Goal: Task Accomplishment & Management: Use online tool/utility

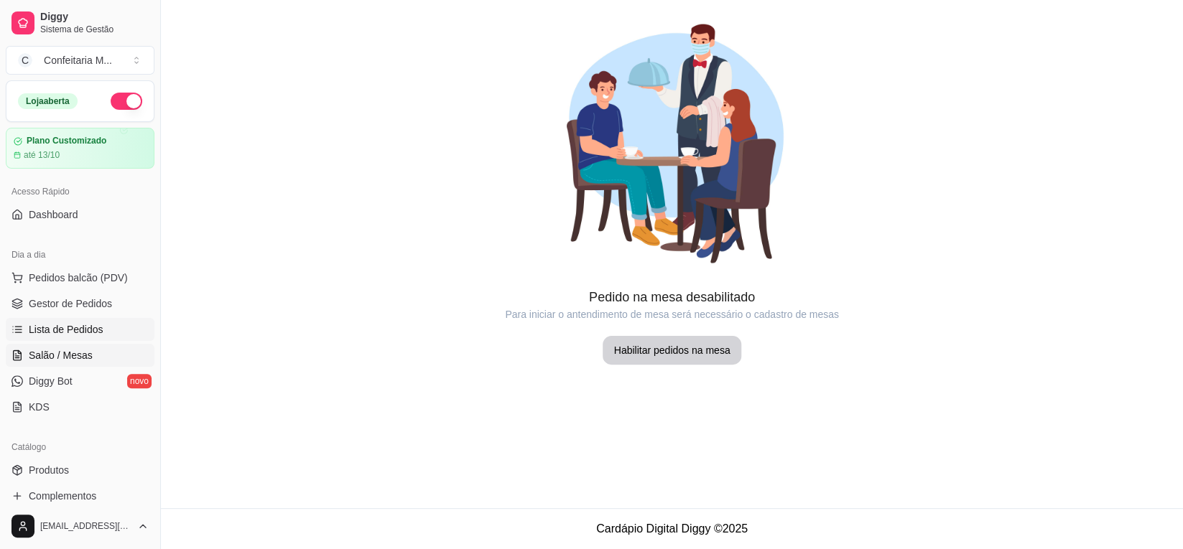
click at [97, 327] on span "Lista de Pedidos" at bounding box center [66, 329] width 75 height 14
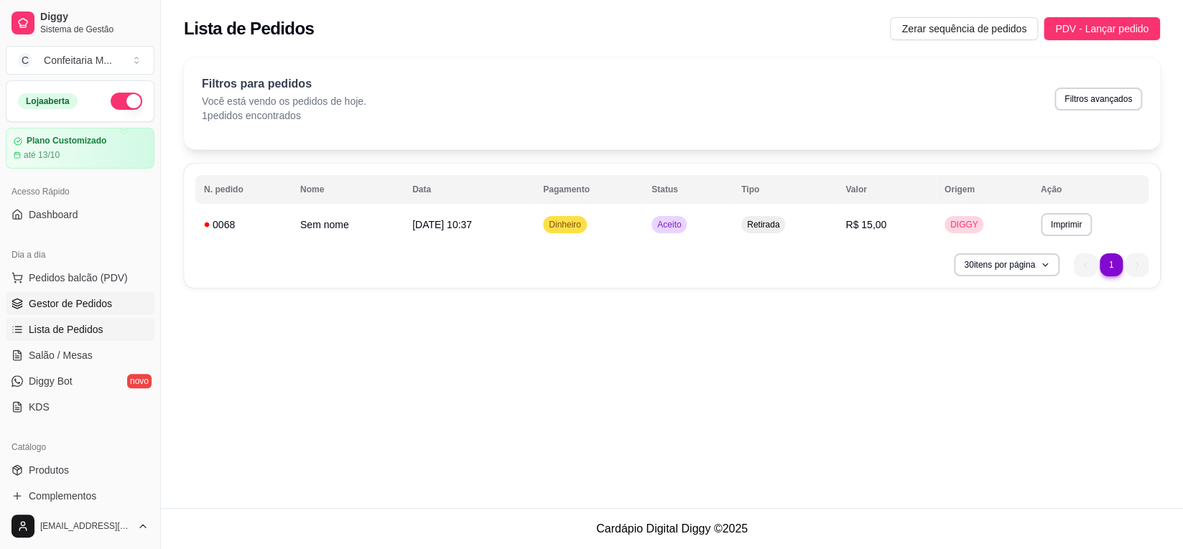
click at [111, 297] on link "Gestor de Pedidos" at bounding box center [80, 303] width 149 height 23
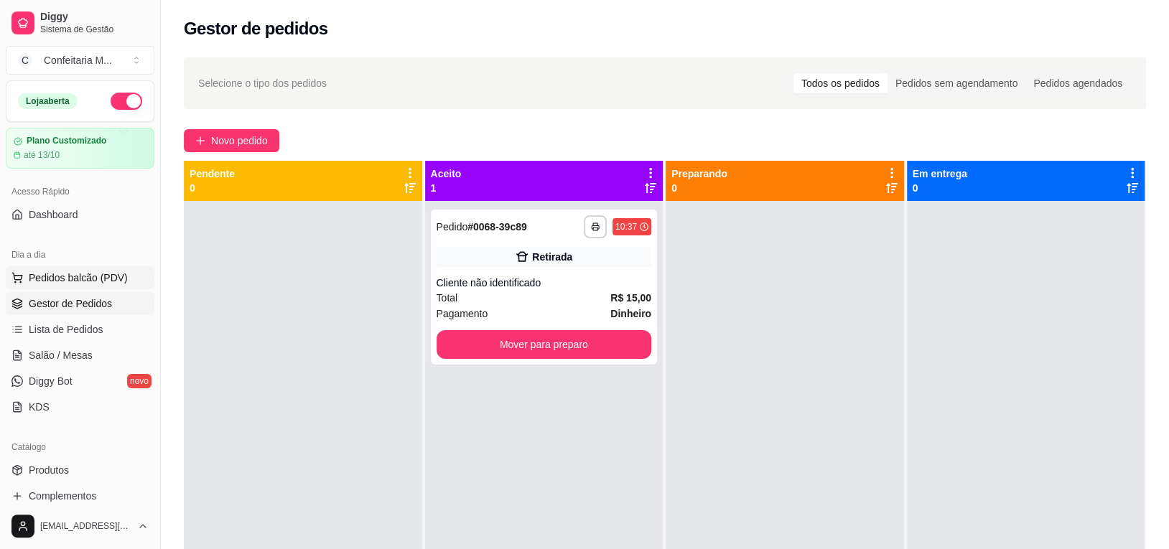
click at [112, 276] on span "Pedidos balcão (PDV)" at bounding box center [78, 278] width 99 height 14
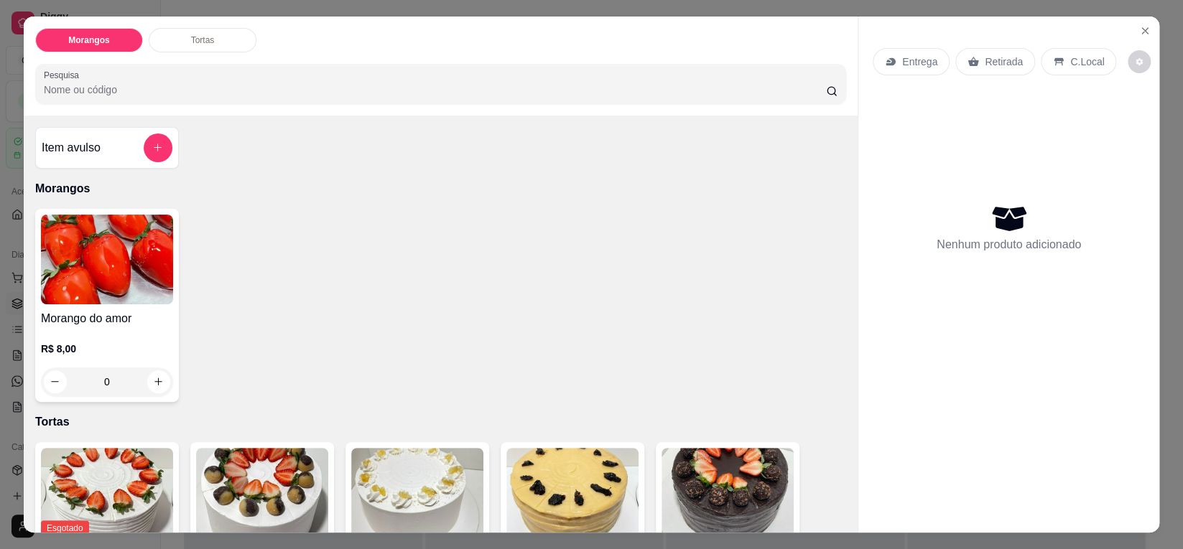
click at [0, 80] on div "Morangos Tortas Pesquisa Item avulso Morangos Morango do amor R$ 8,00 0 Tortas …" at bounding box center [591, 274] width 1183 height 549
click at [1142, 28] on icon "Close" at bounding box center [1145, 31] width 6 height 6
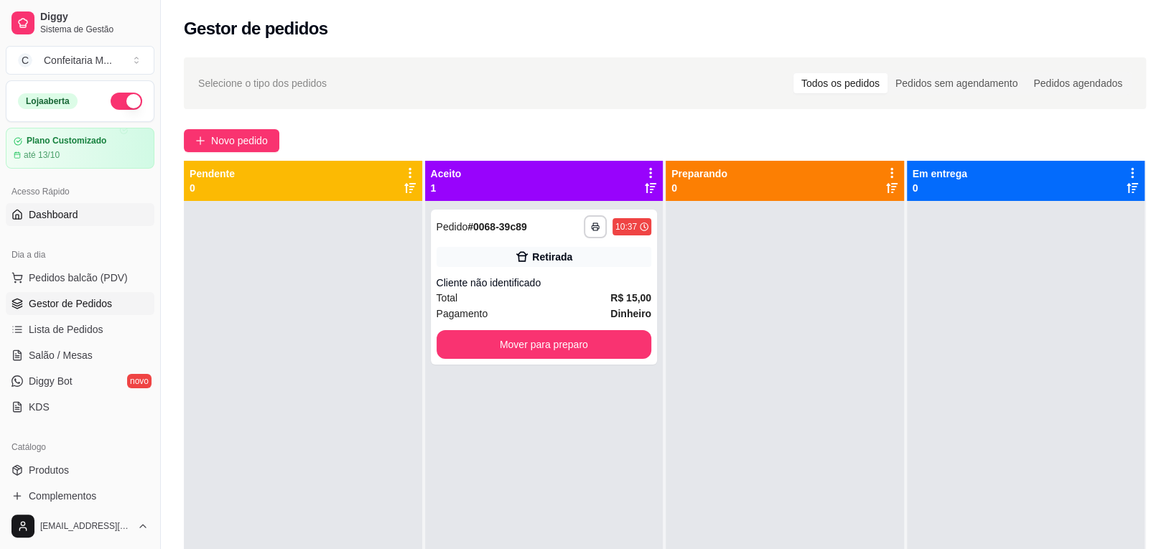
click at [89, 203] on link "Dashboard" at bounding box center [80, 214] width 149 height 23
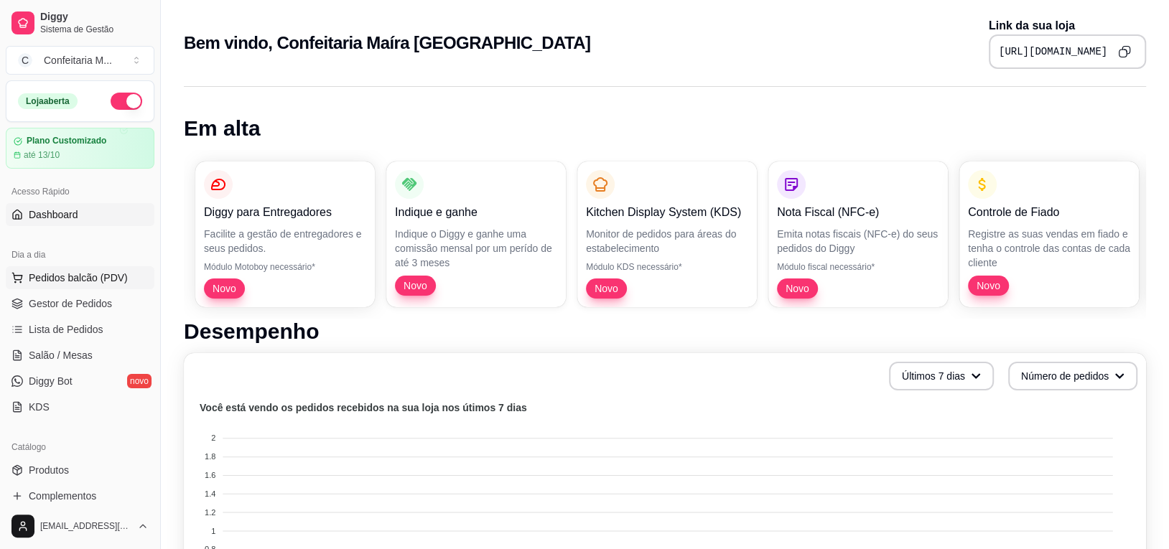
click at [96, 275] on span "Pedidos balcão (PDV)" at bounding box center [78, 278] width 99 height 14
